Goal: Information Seeking & Learning: Check status

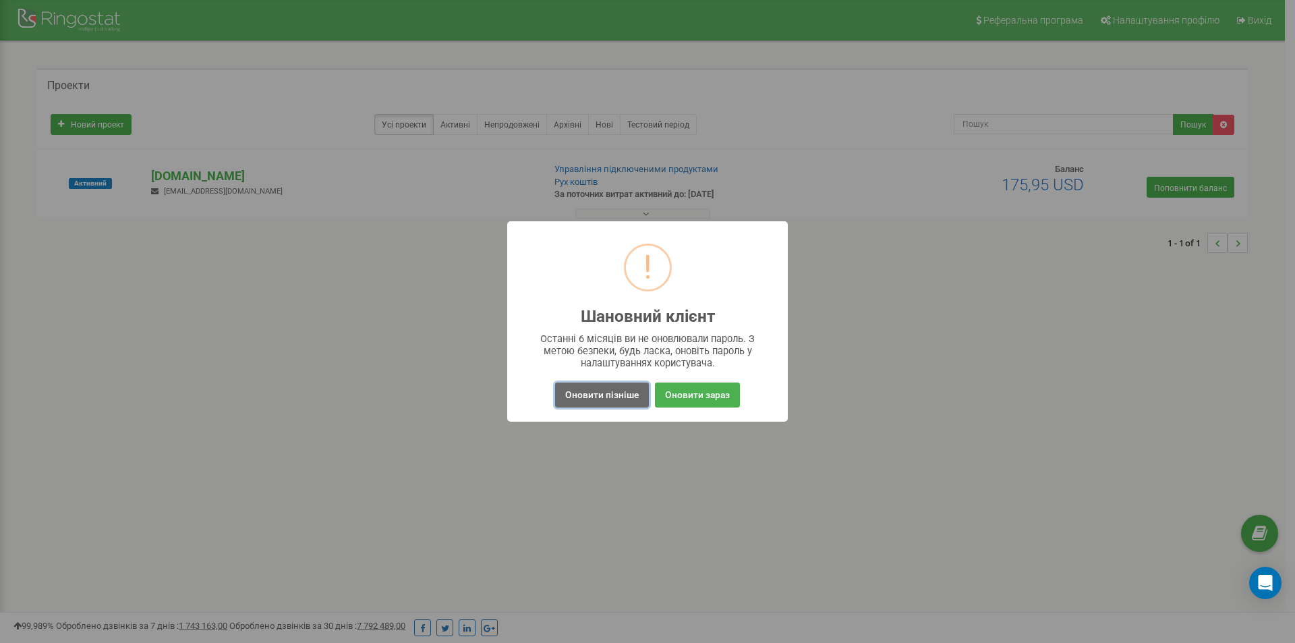
click at [624, 393] on font "Оновити пізніше" at bounding box center [602, 394] width 74 height 11
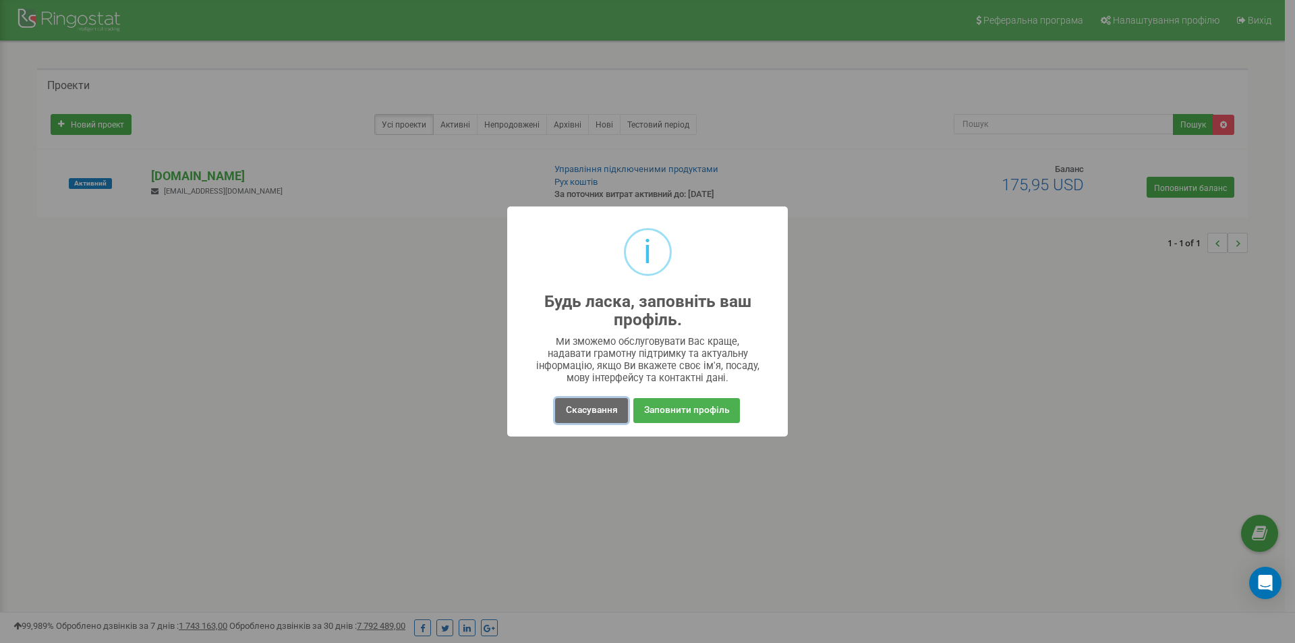
click at [587, 412] on font "Скасування" at bounding box center [592, 409] width 52 height 11
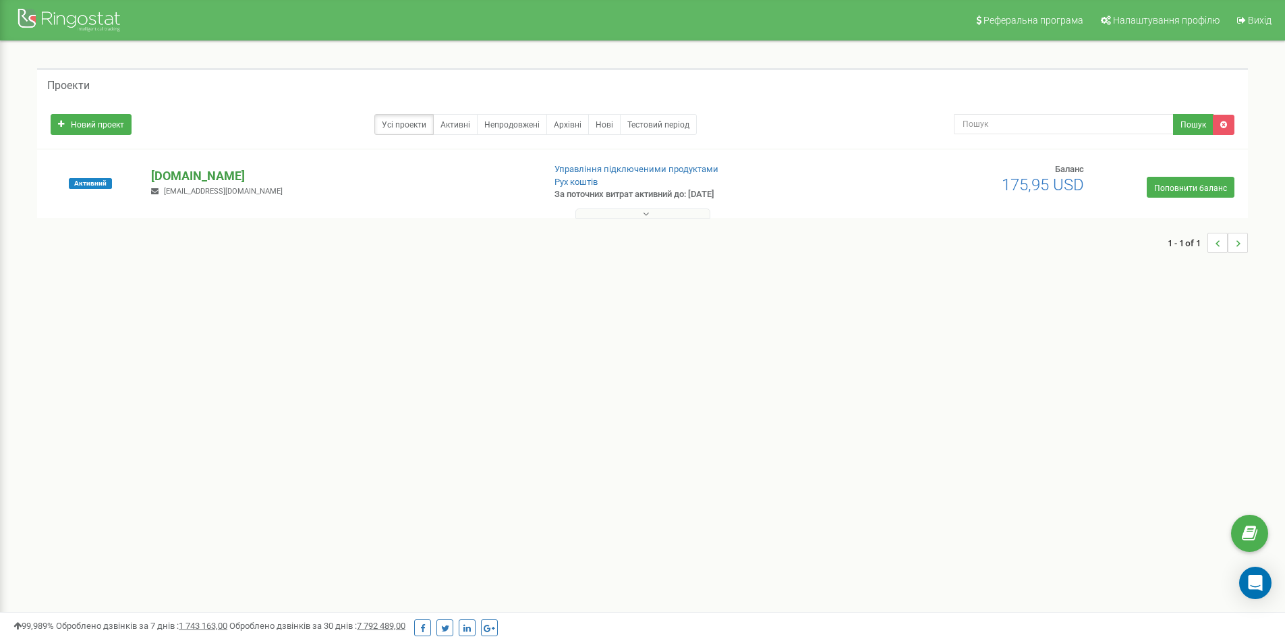
click at [179, 178] on font "[DOMAIN_NAME]" at bounding box center [198, 176] width 94 height 14
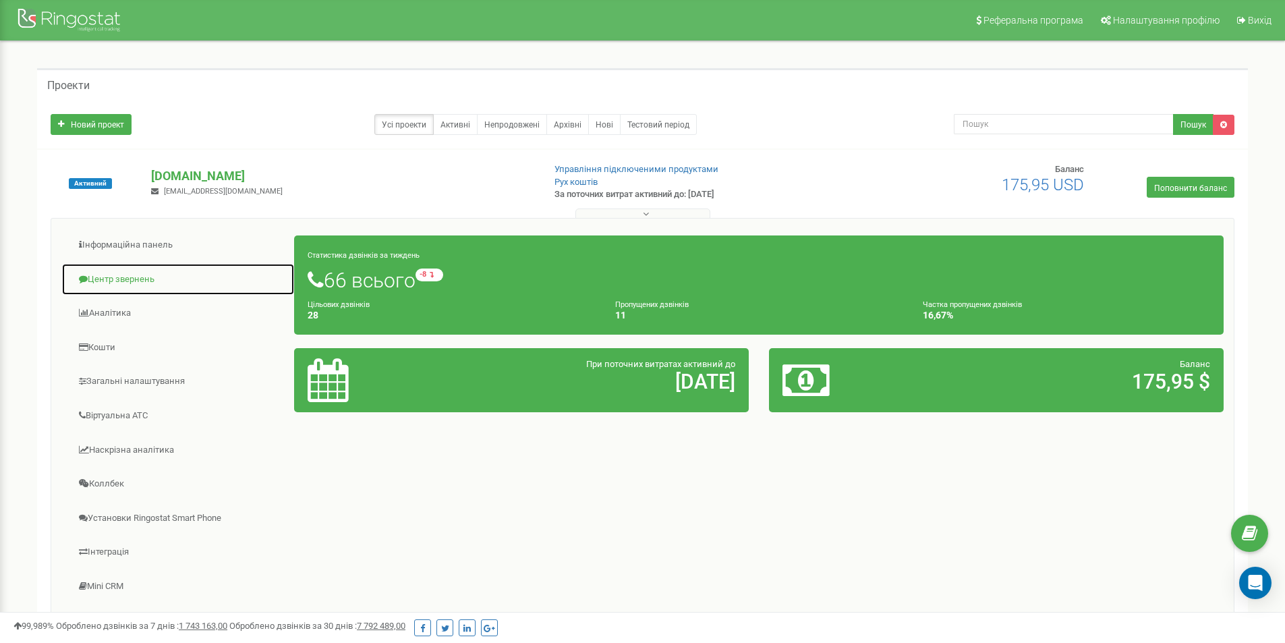
click at [125, 276] on font "Центр звернень" at bounding box center [121, 279] width 67 height 10
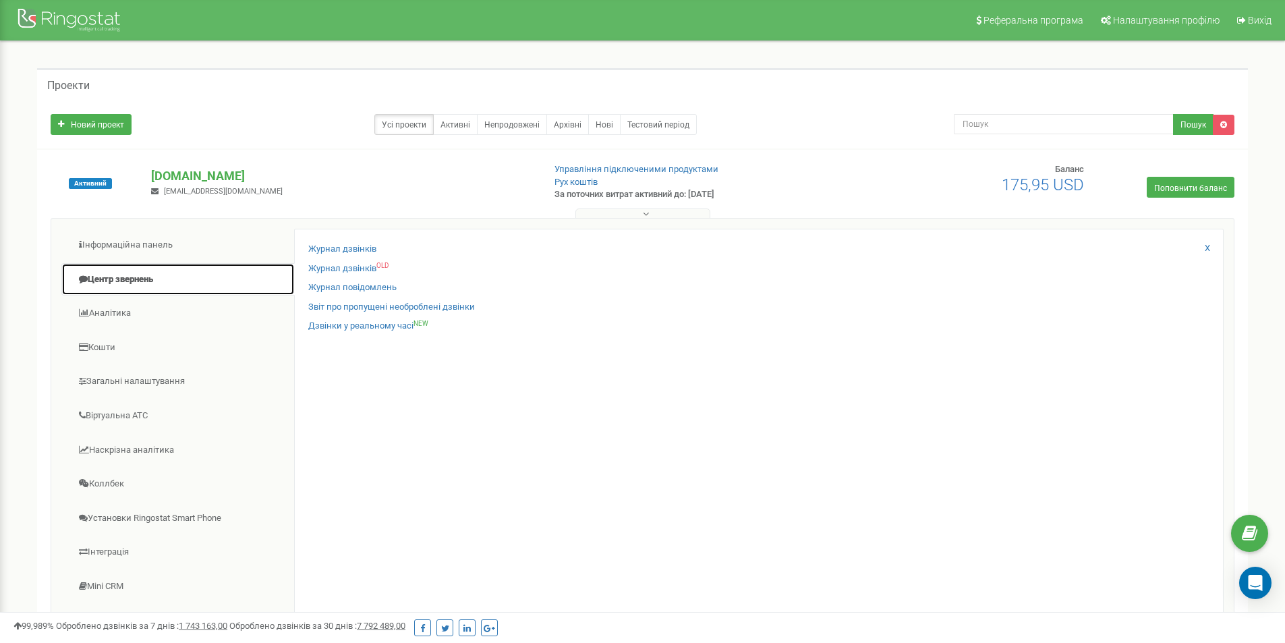
click at [125, 276] on font "Центр звернень" at bounding box center [120, 279] width 65 height 10
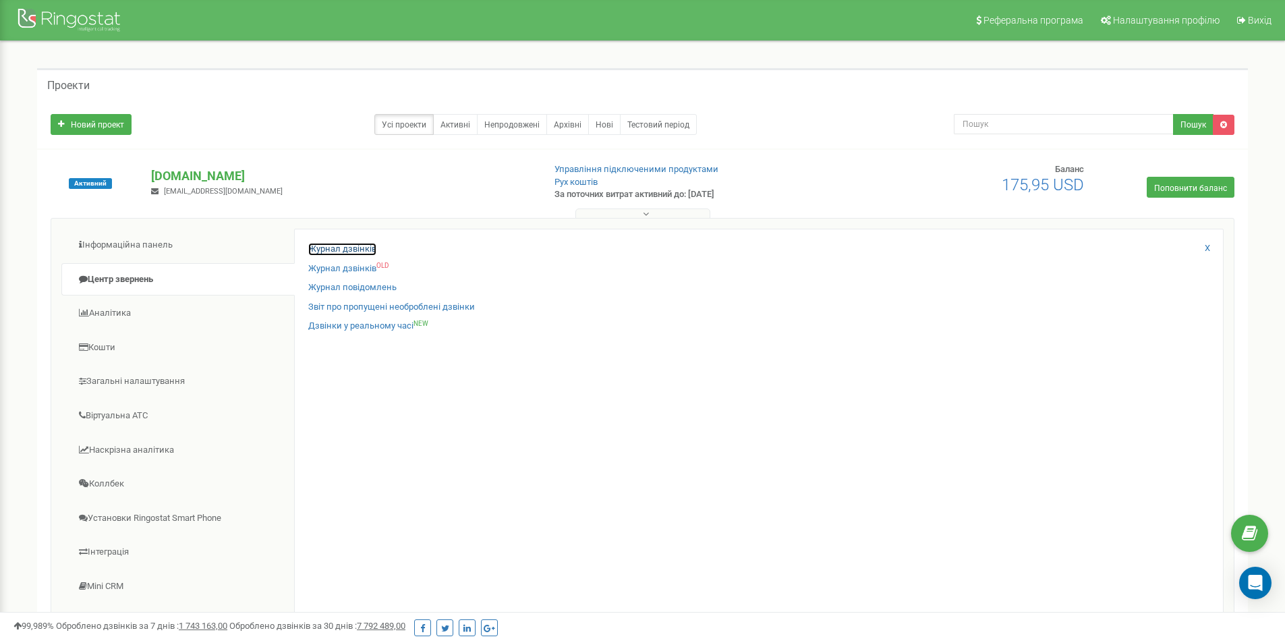
click at [353, 244] on font "Журнал дзвінків" at bounding box center [342, 248] width 68 height 10
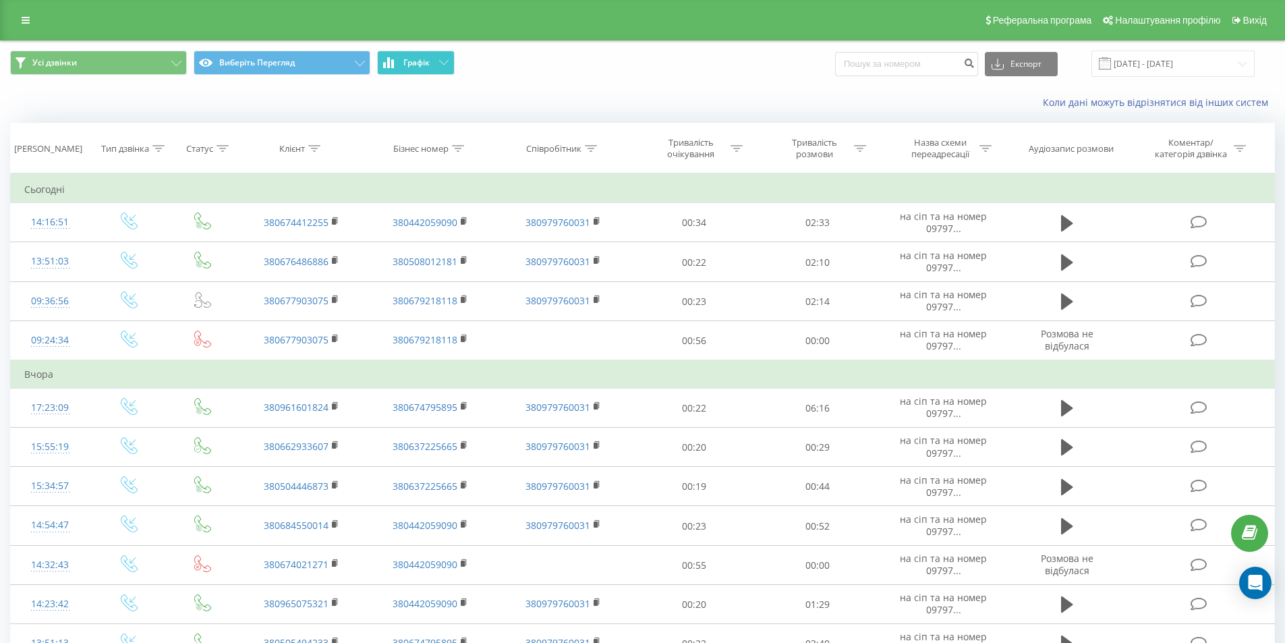
click at [419, 65] on font "Графік" at bounding box center [416, 62] width 26 height 11
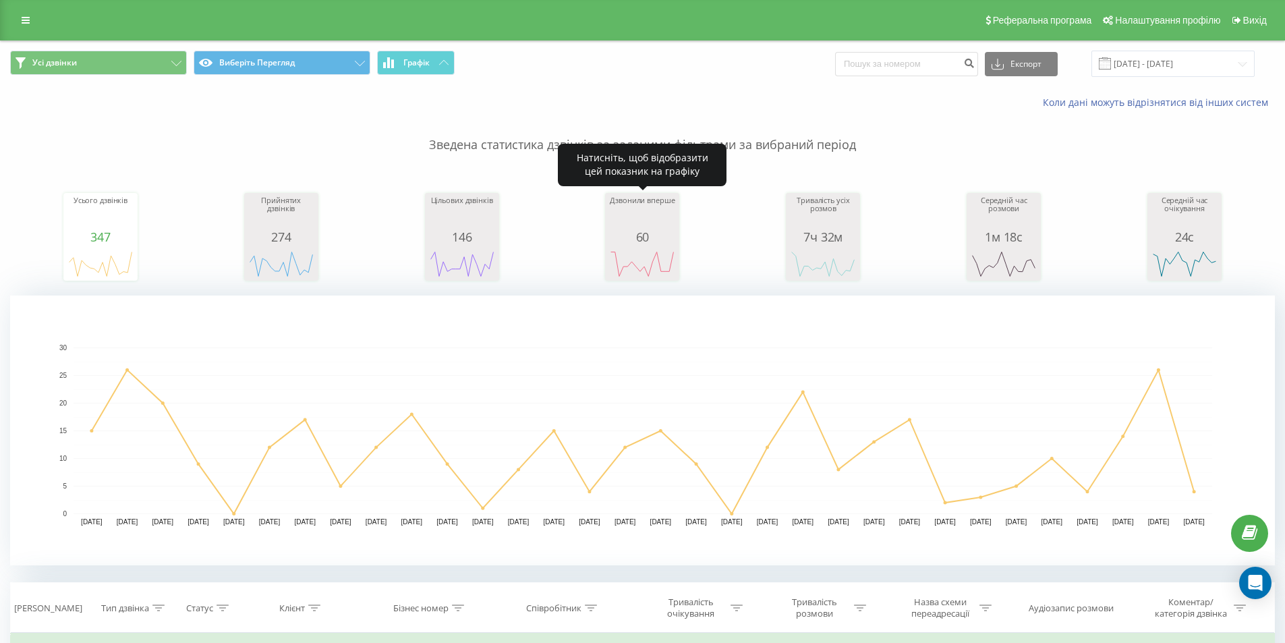
click at [641, 218] on div "Дзвонили вперше" at bounding box center [641, 213] width 67 height 34
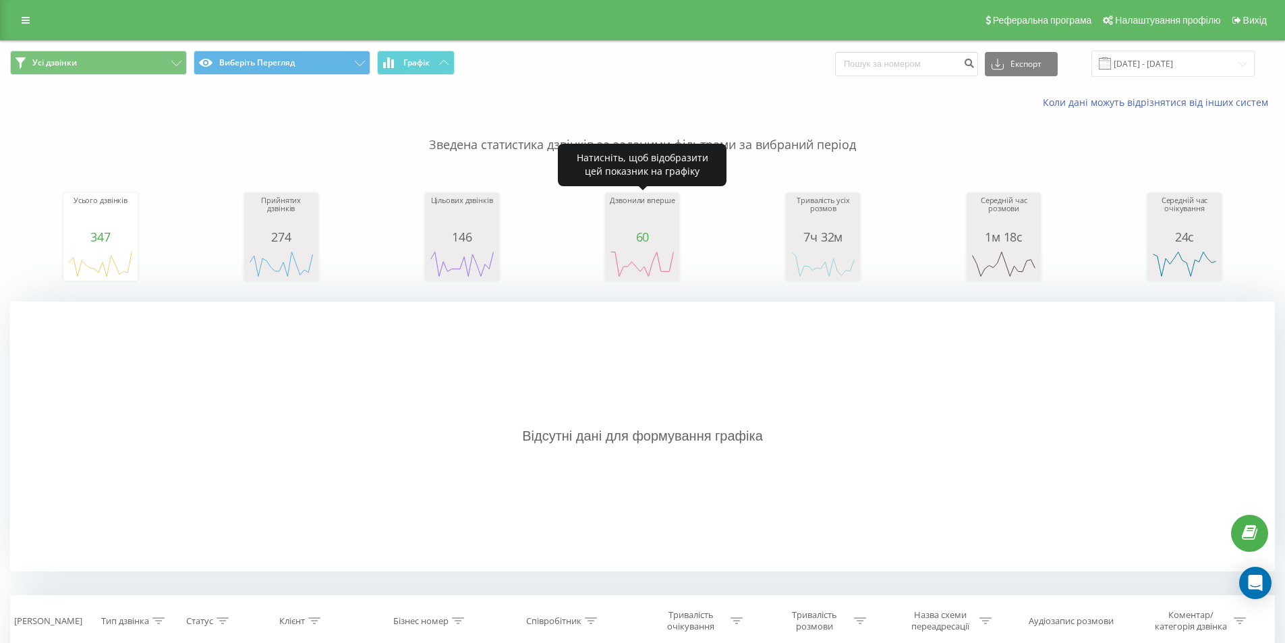
click at [641, 218] on div "Дзвонили вперше" at bounding box center [641, 213] width 67 height 34
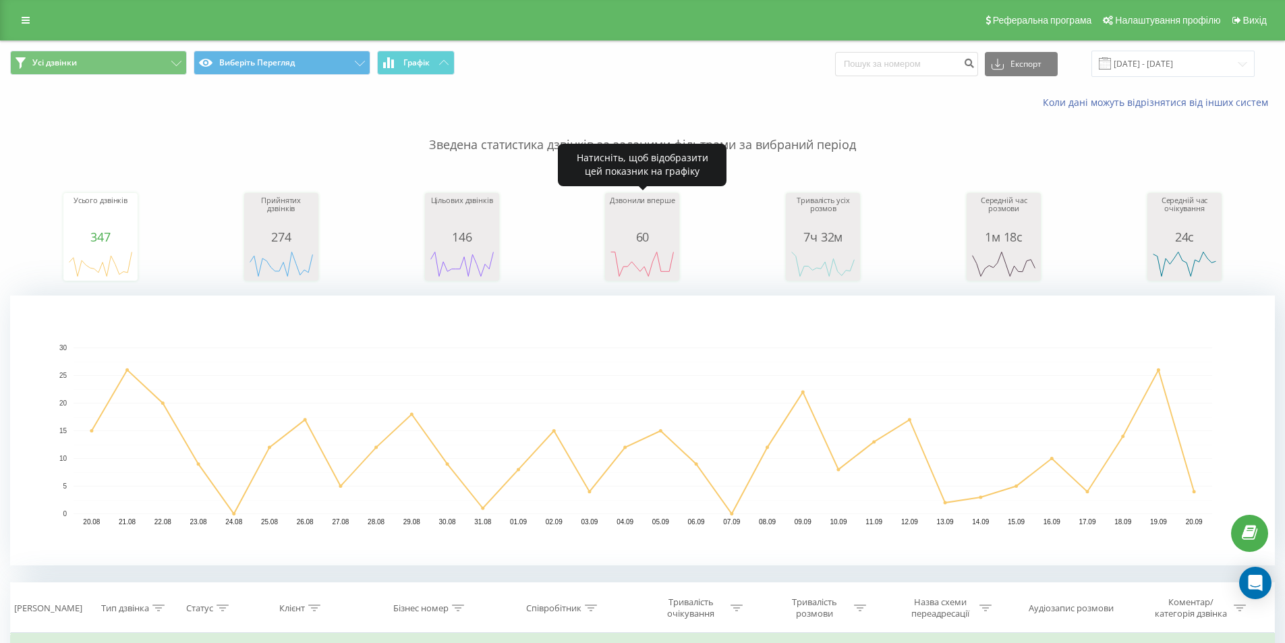
click at [641, 218] on div "Дзвонили вперше" at bounding box center [641, 213] width 67 height 34
